Goal: Task Accomplishment & Management: Manage account settings

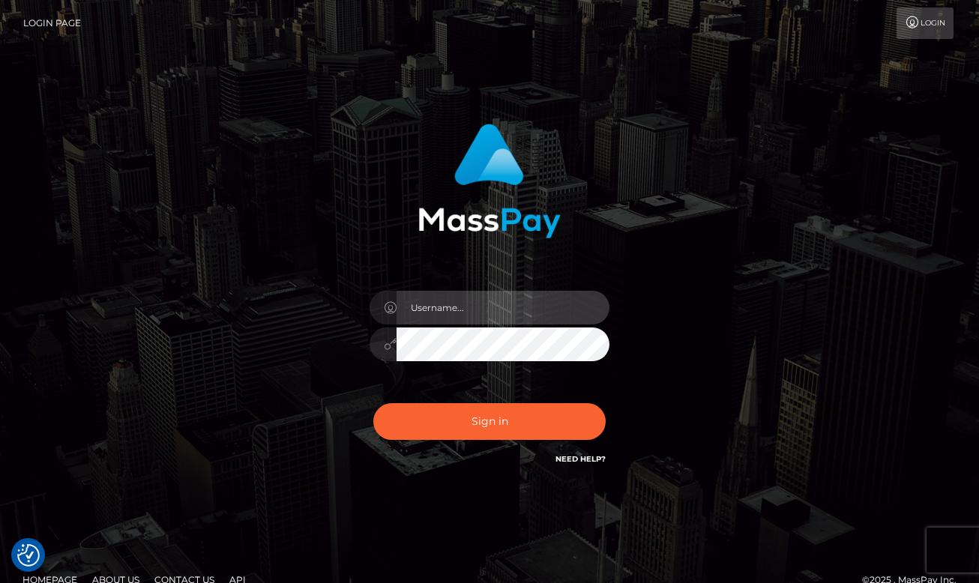
click at [522, 310] on input "text" at bounding box center [502, 308] width 213 height 34
type input "[PERSON_NAME]"
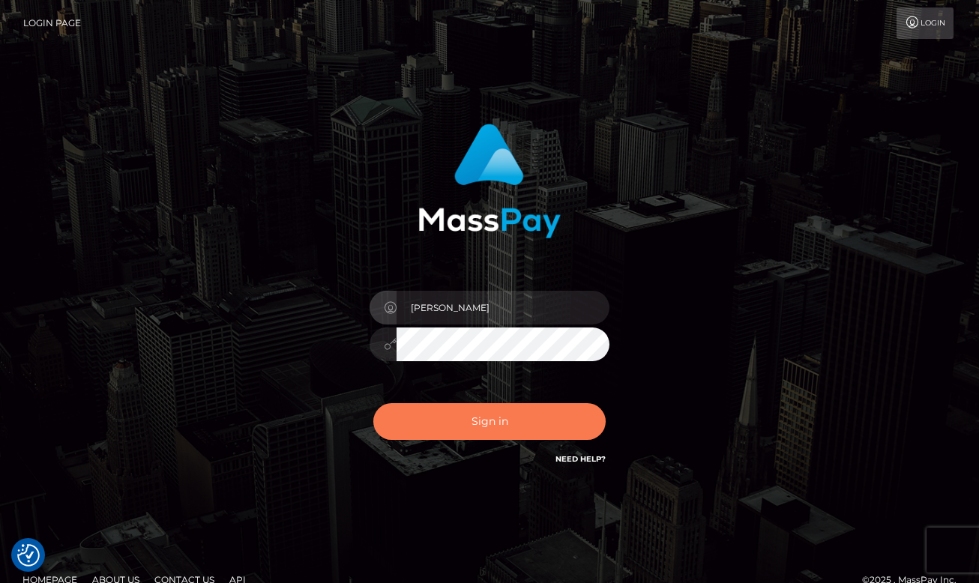
click at [526, 432] on button "Sign in" at bounding box center [489, 421] width 232 height 37
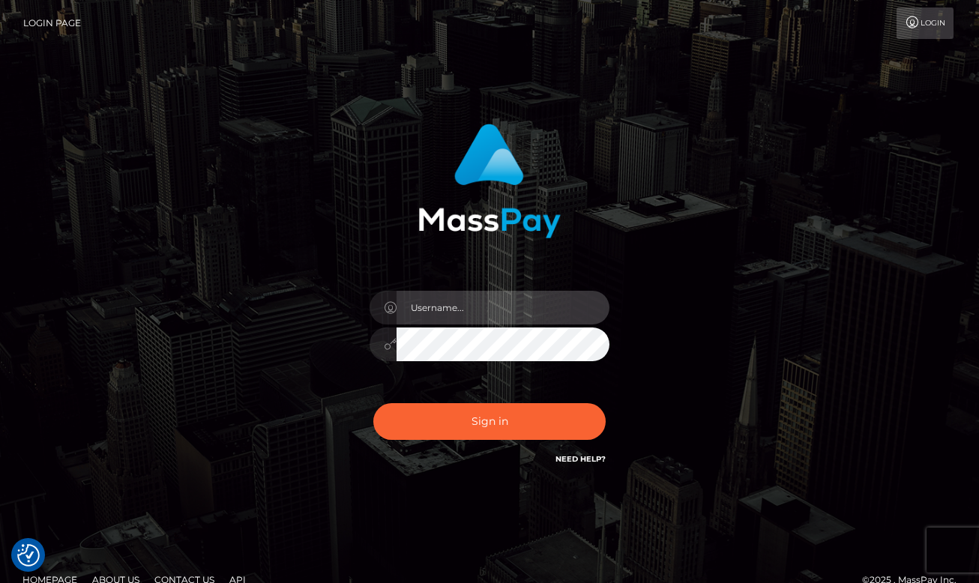
click at [501, 311] on input "text" at bounding box center [502, 308] width 213 height 34
type input "[PERSON_NAME]"
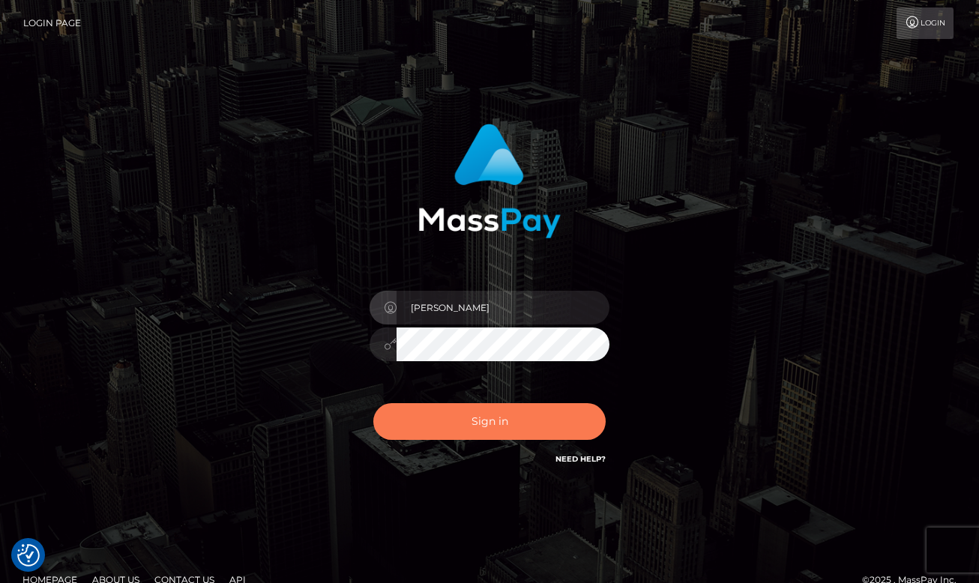
click at [545, 418] on button "Sign in" at bounding box center [489, 421] width 232 height 37
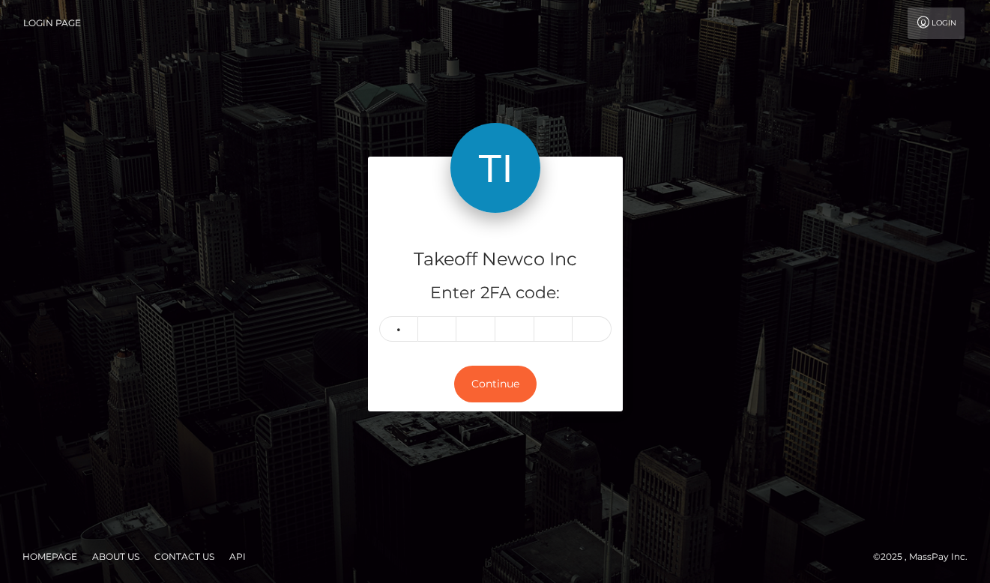
type input "4"
type input "6"
type input "3"
type input "0"
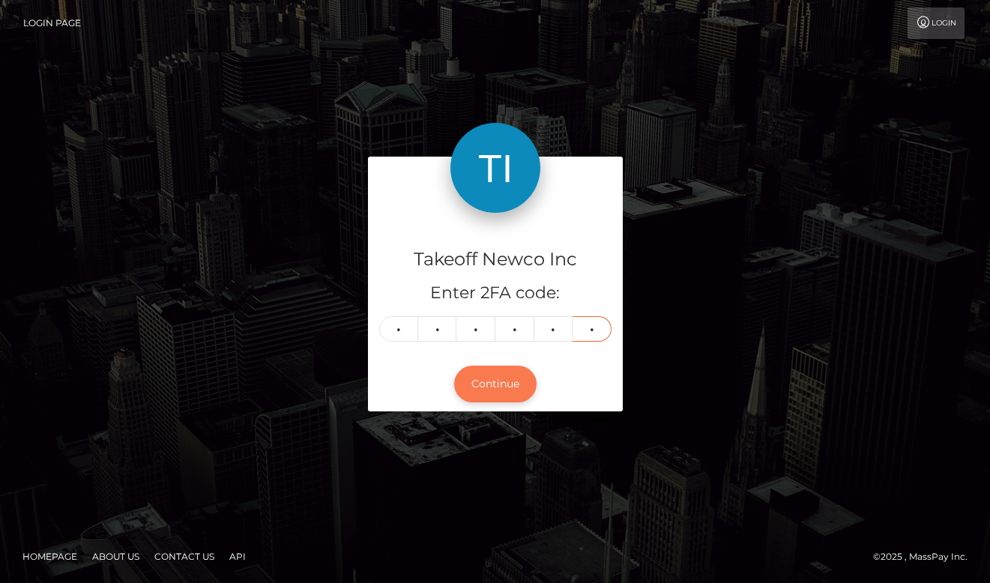
type input "2"
click at [498, 387] on button "Continue" at bounding box center [495, 384] width 82 height 37
